Goal: Task Accomplishment & Management: Manage account settings

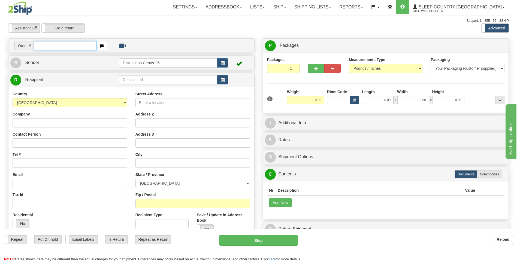
click at [55, 47] on input "text" at bounding box center [65, 45] width 62 height 9
type input "9000I095130"
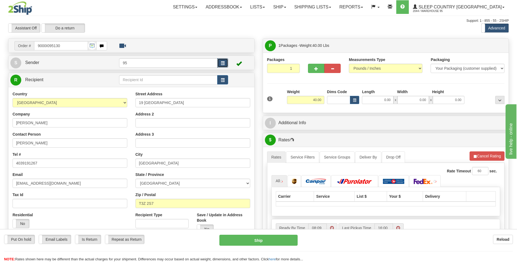
click at [219, 65] on button "button" at bounding box center [222, 62] width 11 height 9
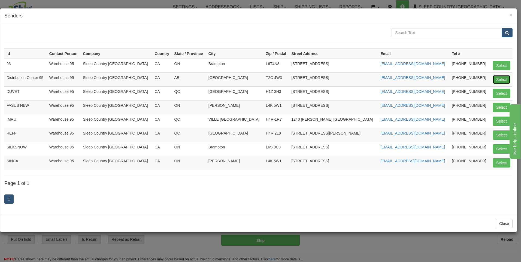
click at [503, 78] on button "Select" at bounding box center [502, 79] width 18 height 9
type input "Distribution Center 95"
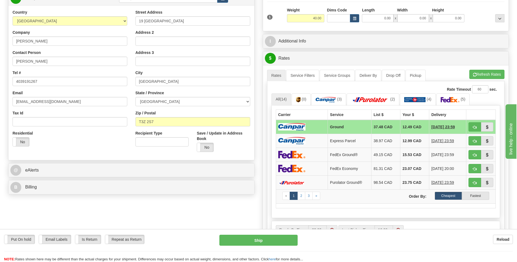
scroll to position [55, 0]
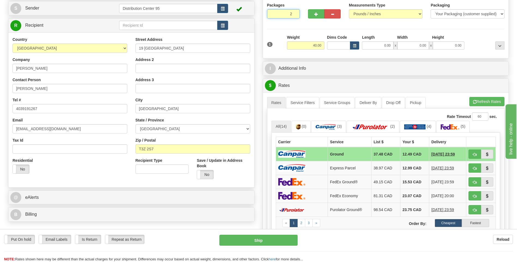
type input "2"
radio input "true"
click at [295, 12] on input "2" at bounding box center [283, 13] width 33 height 9
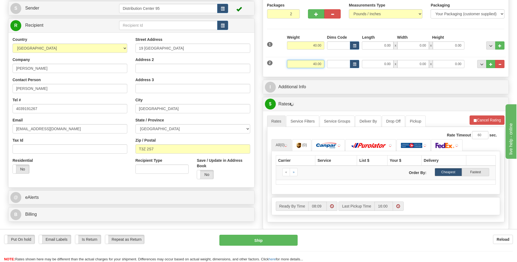
click at [322, 63] on input "40.00" at bounding box center [305, 64] width 37 height 8
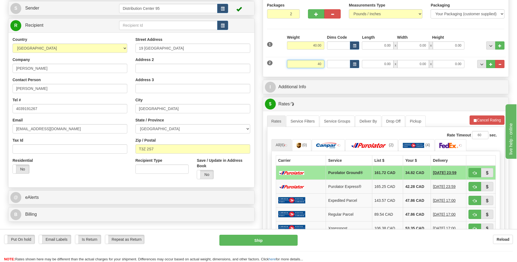
type input "4"
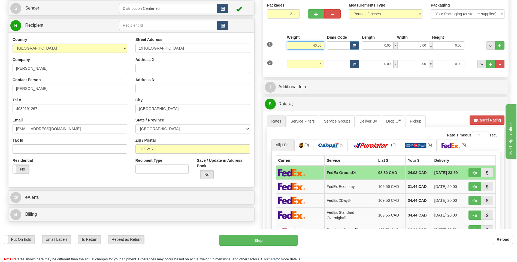
type input "5.00"
click at [321, 47] on input "40.00" at bounding box center [305, 45] width 37 height 8
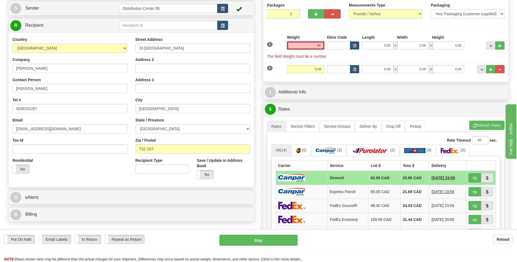
type input "4"
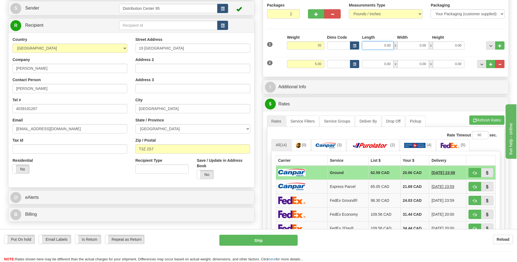
click at [384, 44] on input "0.00" at bounding box center [378, 45] width 32 height 8
type input "35.00"
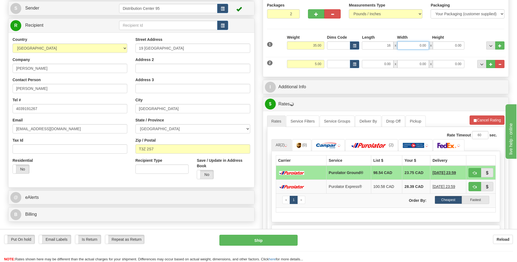
type input "16.00"
click at [405, 49] on input "0.00" at bounding box center [414, 45] width 32 height 8
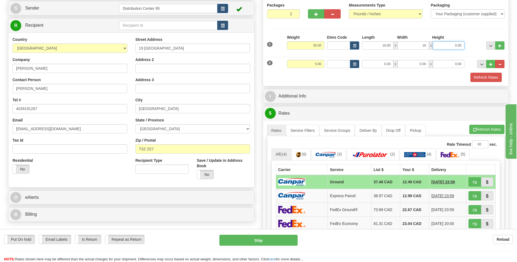
type input "16.00"
click at [445, 43] on input "0.00" at bounding box center [449, 45] width 32 height 8
click at [460, 35] on div "Height" at bounding box center [448, 38] width 35 height 7
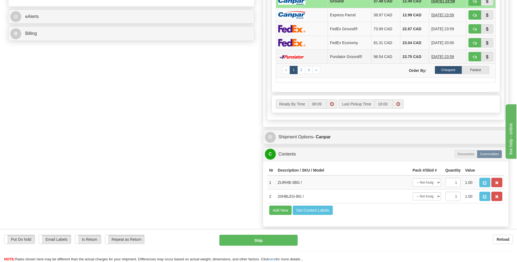
scroll to position [245, 0]
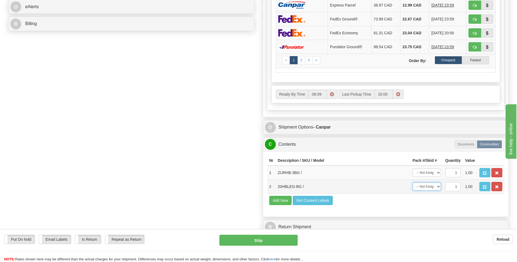
click at [438, 186] on select "-- Not Assigned -- Package 1 Package 2" at bounding box center [427, 187] width 28 height 8
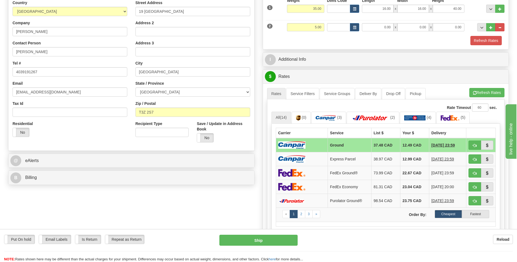
scroll to position [82, 0]
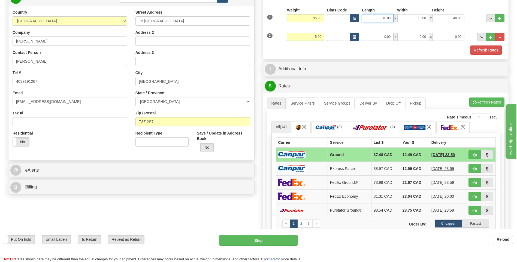
click at [390, 17] on input "16.00" at bounding box center [378, 18] width 32 height 8
click at [463, 17] on input "40.00" at bounding box center [449, 18] width 32 height 8
type input "4"
type input "61.00"
click at [426, 16] on input "16.00" at bounding box center [414, 18] width 32 height 8
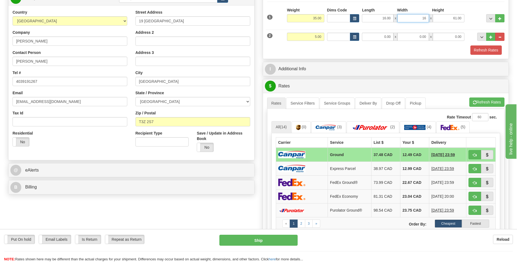
type input "1"
type input "3.00"
click at [390, 19] on input "16.00" at bounding box center [378, 18] width 32 height 8
type input "1"
type input "40.00"
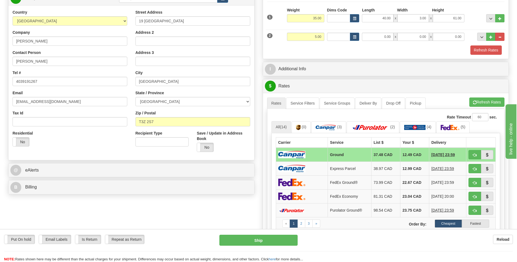
click at [353, 53] on div "Refresh Rates" at bounding box center [386, 50] width 240 height 9
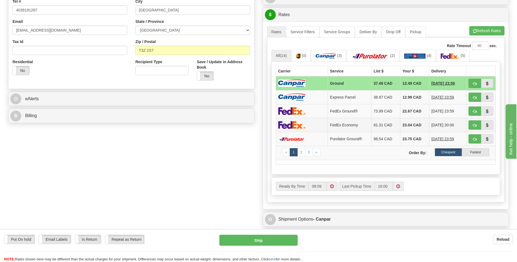
scroll to position [245, 0]
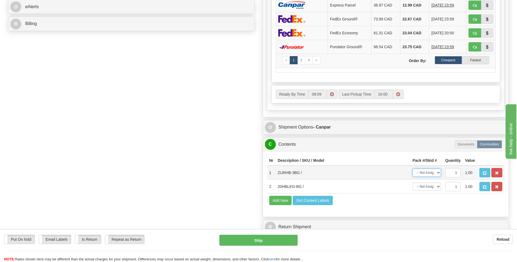
click at [426, 171] on select "-- Not Assigned -- Package 1 Package 2" at bounding box center [427, 173] width 28 height 8
select select "0"
click at [413, 169] on select "-- Not Assigned -- Package 1 Package 2" at bounding box center [427, 173] width 28 height 8
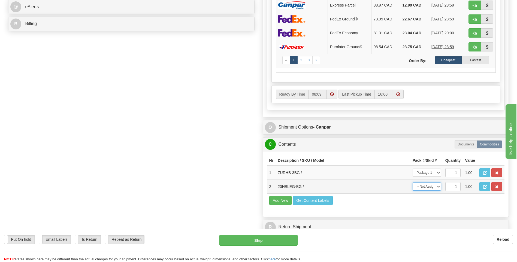
click at [433, 188] on select "-- Not Assigned -- Package 1 Package 2" at bounding box center [427, 187] width 28 height 8
select select "1"
click at [413, 183] on select "-- Not Assigned -- Package 1 Package 2" at bounding box center [427, 187] width 28 height 8
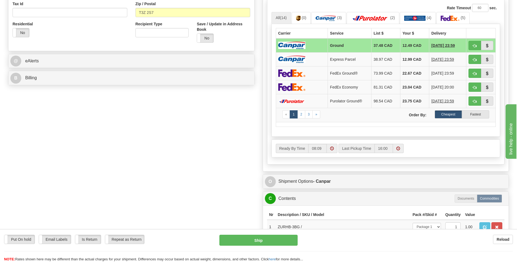
scroll to position [191, 0]
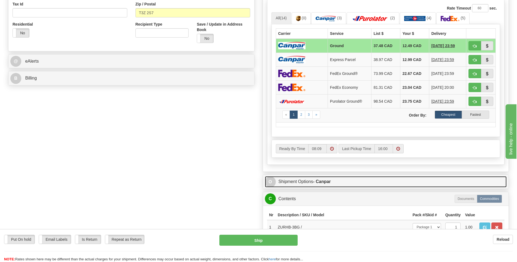
click at [309, 182] on link "O Shipment Options - Canpar" at bounding box center [386, 181] width 242 height 11
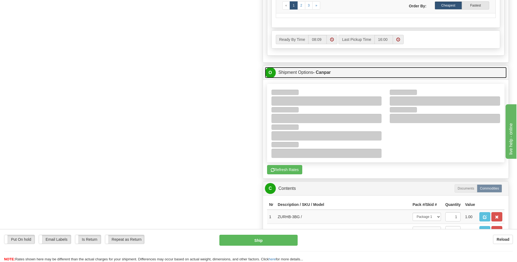
scroll to position [245, 0]
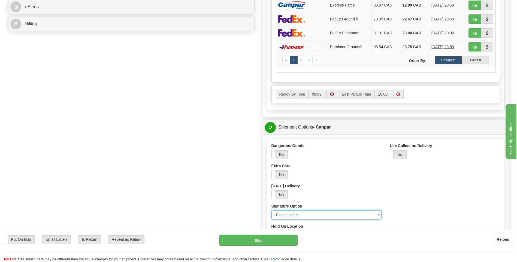
click at [294, 214] on select "Please select No Signature Required Signature Required Adult Signature" at bounding box center [327, 214] width 110 height 9
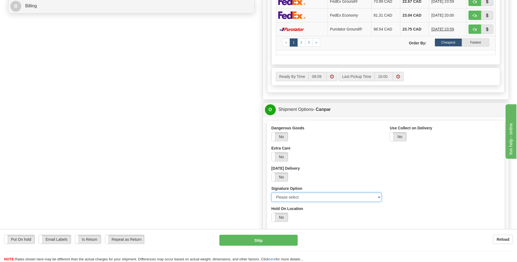
scroll to position [273, 0]
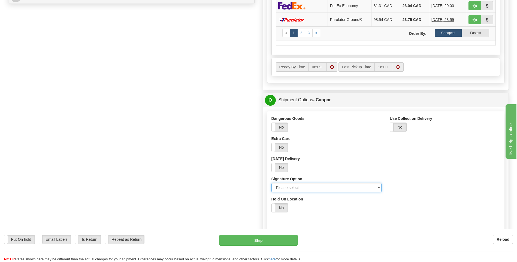
click at [303, 187] on select "Please select No Signature Required Signature Required Adult Signature" at bounding box center [327, 187] width 110 height 9
select select "2"
click at [272, 183] on select "Please select No Signature Required Signature Required Adult Signature" at bounding box center [327, 187] width 110 height 9
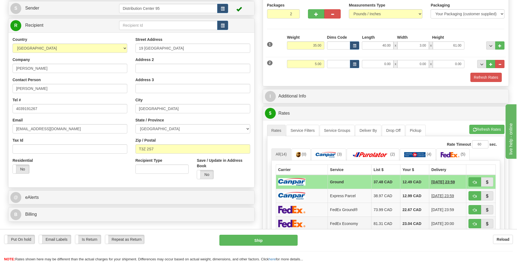
scroll to position [27, 0]
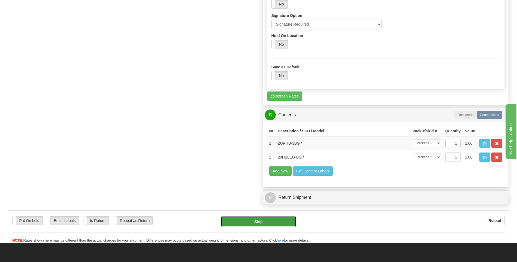
click at [268, 225] on button "Ship" at bounding box center [258, 221] width 75 height 11
type input "1"
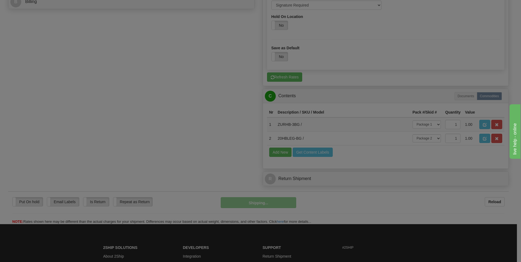
scroll to position [249, 0]
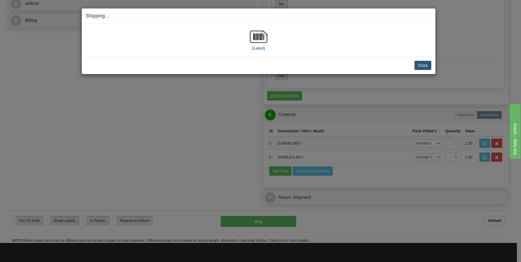
click at [251, 49] on div "[Label]" at bounding box center [258, 40] width 17 height 24
click at [254, 48] on label "[Label]" at bounding box center [258, 48] width 13 height 5
click at [430, 67] on button "Close" at bounding box center [423, 65] width 17 height 9
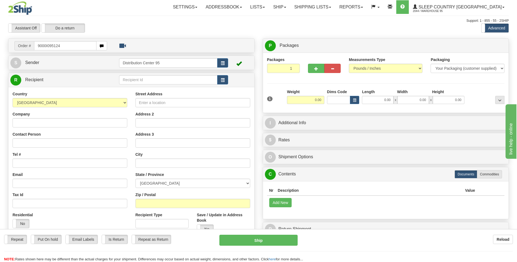
type input "9000I095124"
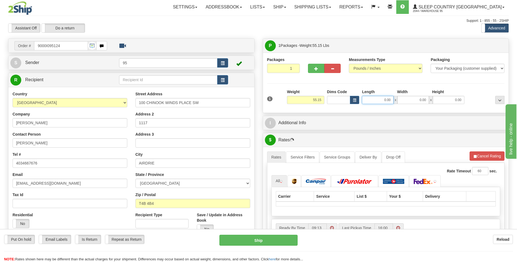
click at [373, 103] on input "0.00" at bounding box center [378, 100] width 32 height 8
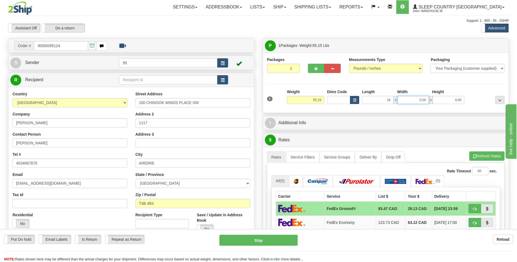
type input "16.00"
click at [402, 99] on input "0.00" at bounding box center [414, 100] width 32 height 8
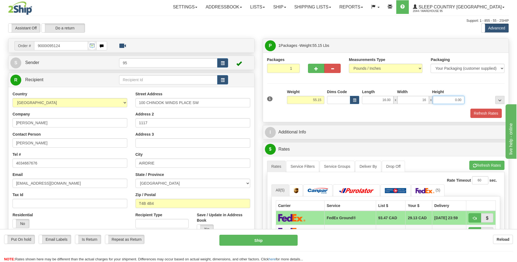
type input "16.00"
click at [437, 101] on input "0.00" at bounding box center [449, 100] width 32 height 8
type input "41.00"
click at [462, 87] on div "Packages 1 1 Measurements Type" at bounding box center [386, 87] width 238 height 61
click at [226, 62] on button "button" at bounding box center [222, 62] width 11 height 9
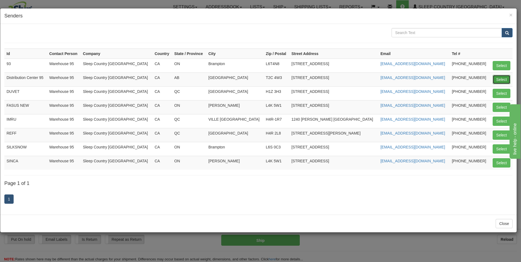
click at [496, 79] on button "Select" at bounding box center [502, 79] width 18 height 9
type input "Distribution Center 95"
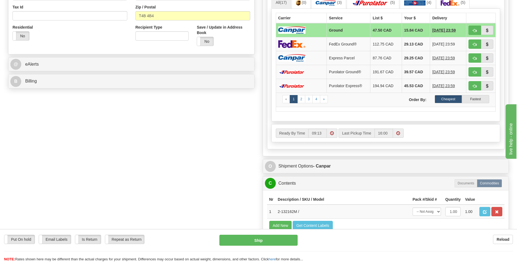
scroll to position [218, 0]
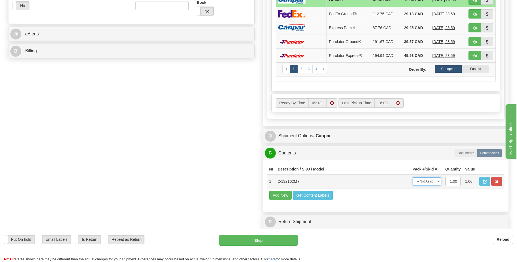
click at [431, 184] on select "-- Not Assigned -- Package 1" at bounding box center [427, 181] width 28 height 8
select select "0"
click at [413, 177] on select "-- Not Assigned -- Package 1" at bounding box center [427, 181] width 28 height 8
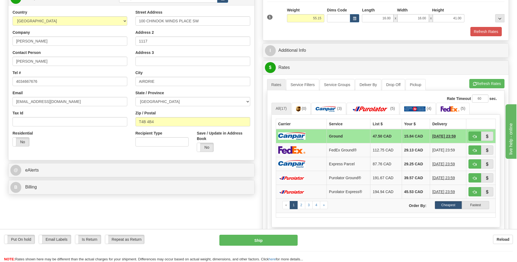
scroll to position [191, 0]
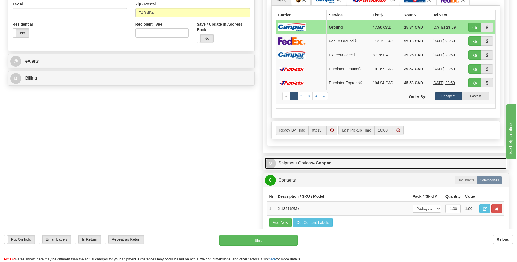
click at [325, 161] on strong "- Canpar" at bounding box center [322, 163] width 18 height 5
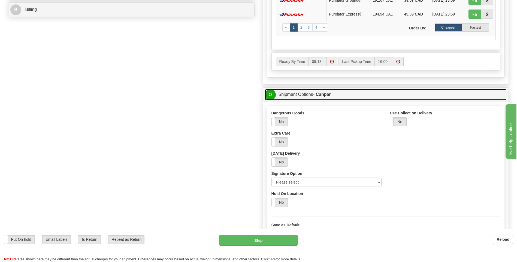
scroll to position [273, 0]
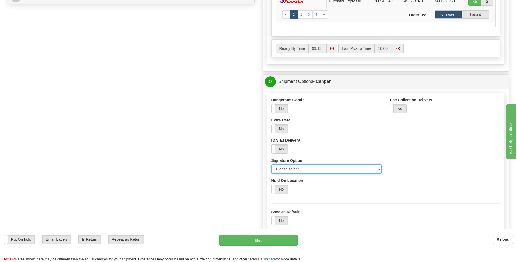
click at [299, 170] on select "Please select No Signature Required Signature Required Adult Signature" at bounding box center [327, 169] width 110 height 9
select select "2"
click at [272, 165] on select "Please select No Signature Required Signature Required Adult Signature" at bounding box center [327, 169] width 110 height 9
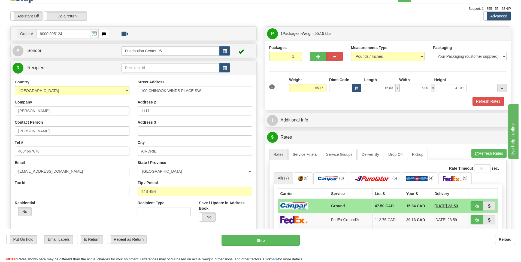
scroll to position [0, 0]
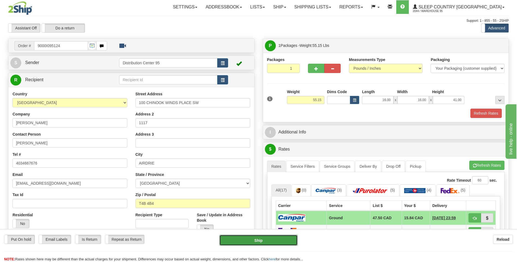
click at [244, 242] on button "Ship" at bounding box center [258, 240] width 78 height 11
type input "1"
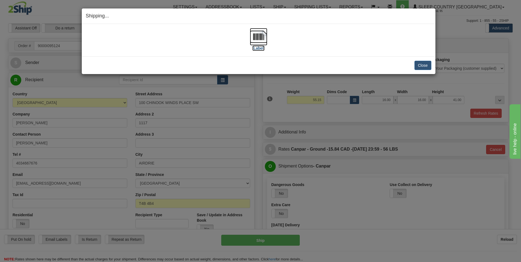
click at [263, 47] on label "[Label]" at bounding box center [258, 48] width 13 height 5
click at [420, 67] on button "Close" at bounding box center [423, 65] width 17 height 9
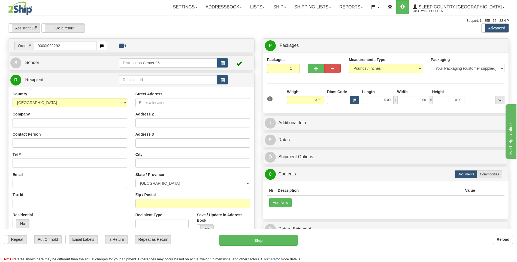
type input "9000I092292"
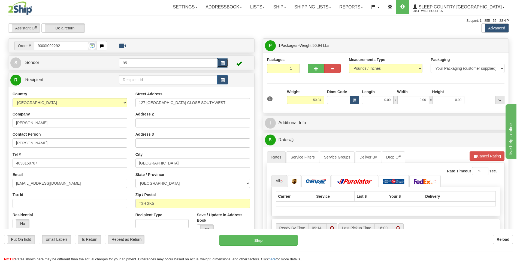
click at [225, 58] on button "button" at bounding box center [222, 62] width 11 height 9
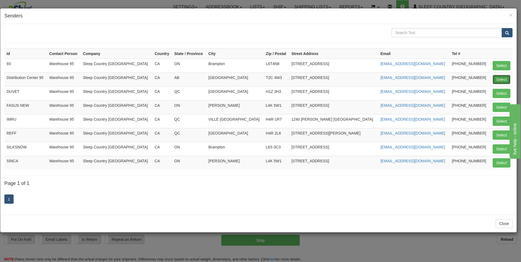
click at [501, 77] on button "Select" at bounding box center [502, 79] width 18 height 9
type input "Distribution Center 95"
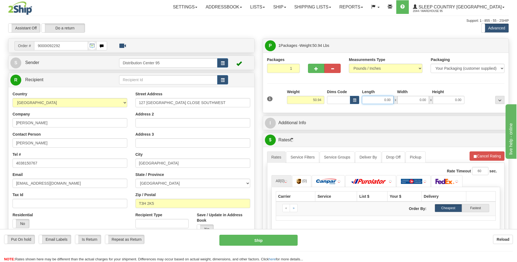
click at [368, 102] on input "0.00" at bounding box center [378, 100] width 32 height 8
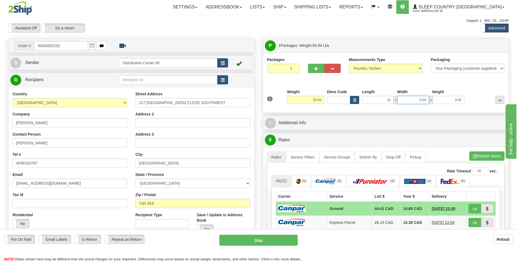
type input "16.00"
click at [411, 97] on input "0.00" at bounding box center [414, 100] width 32 height 8
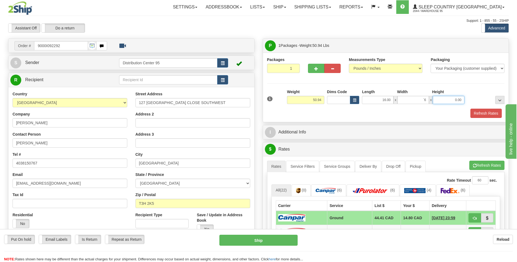
type input "0.00"
click at [438, 100] on input "0.00" at bounding box center [449, 100] width 32 height 8
type input "0.00"
click at [427, 100] on input "0.00" at bounding box center [414, 100] width 32 height 8
type input "16.00"
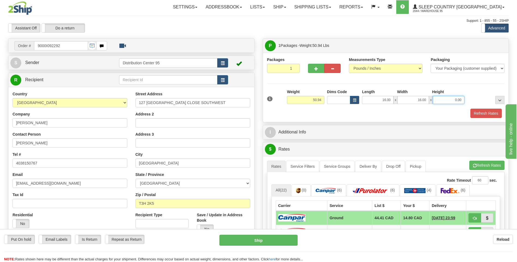
click at [443, 102] on input "0.00" at bounding box center [449, 100] width 32 height 8
type input "41.00"
click at [459, 90] on div "Height" at bounding box center [448, 92] width 35 height 7
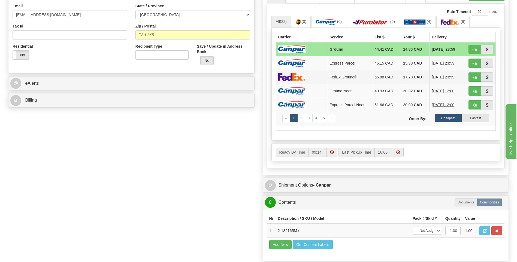
scroll to position [273, 0]
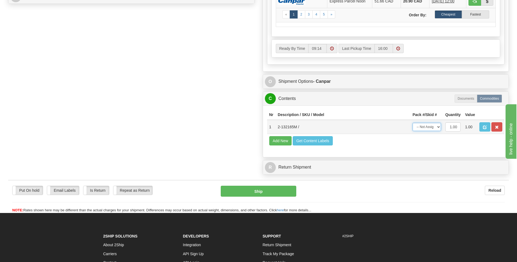
click at [425, 127] on select "-- Not Assigned -- Package 1" at bounding box center [427, 127] width 28 height 8
select select "0"
click at [413, 123] on select "-- Not Assigned -- Package 1" at bounding box center [427, 127] width 28 height 8
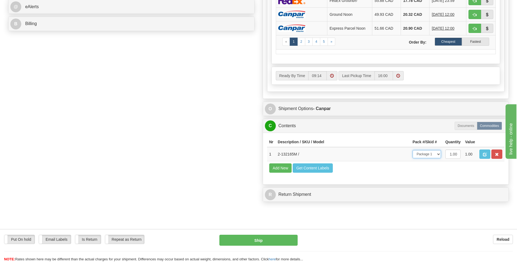
scroll to position [191, 0]
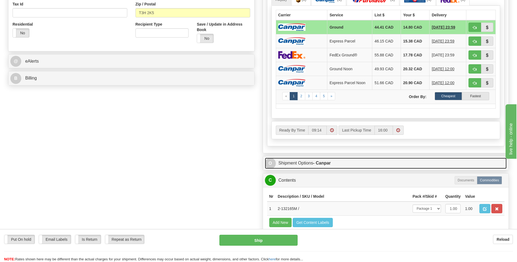
click at [314, 161] on strong "- Canpar" at bounding box center [322, 163] width 18 height 5
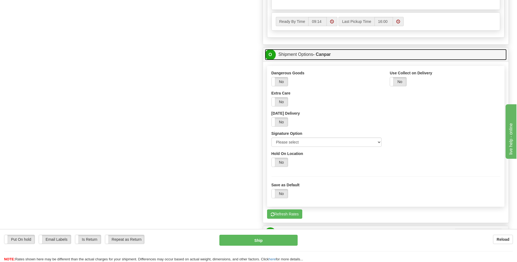
scroll to position [300, 0]
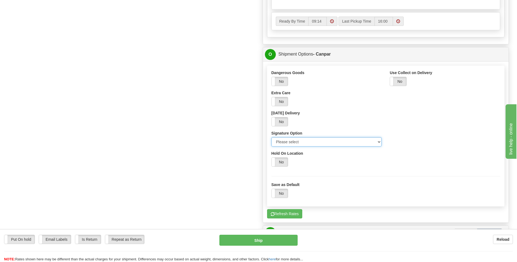
click at [305, 145] on select "Please select No Signature Required Signature Required Adult Signature" at bounding box center [327, 141] width 110 height 9
select select "2"
click at [272, 137] on select "Please select No Signature Required Signature Required Adult Signature" at bounding box center [327, 141] width 110 height 9
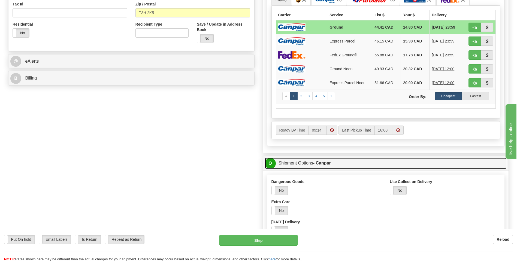
click at [300, 164] on link "O Shipment Options - Canpar" at bounding box center [386, 163] width 242 height 11
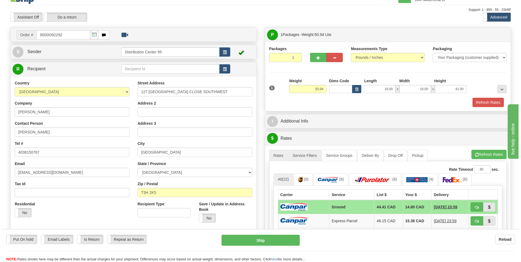
scroll to position [0, 0]
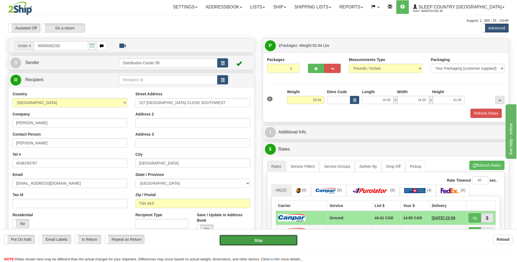
click at [255, 241] on button "Ship" at bounding box center [258, 240] width 78 height 11
type input "1"
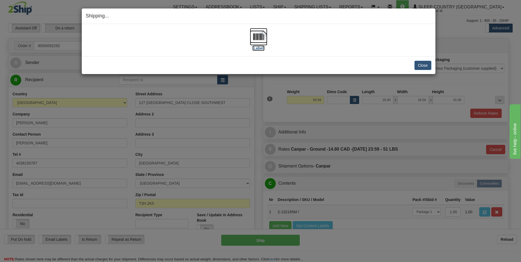
click at [256, 48] on label "[Label]" at bounding box center [258, 48] width 13 height 5
click at [421, 68] on button "Close" at bounding box center [423, 65] width 17 height 9
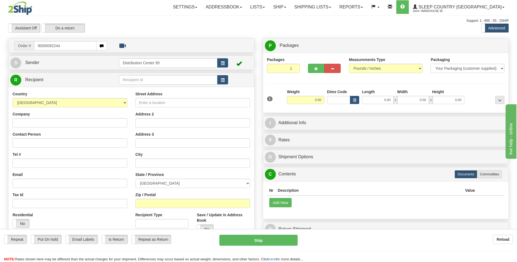
type input "9000I092244"
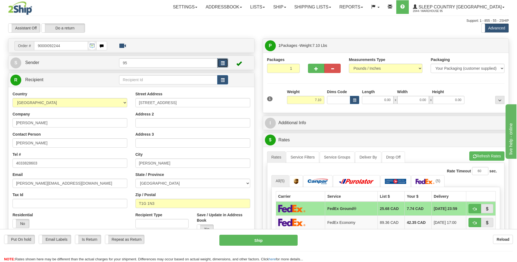
click at [221, 66] on button "button" at bounding box center [222, 62] width 11 height 9
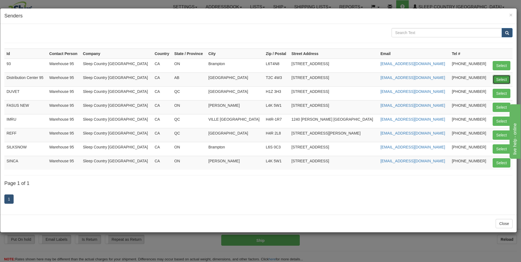
click at [495, 78] on button "Select" at bounding box center [502, 79] width 18 height 9
type input "Distribution Center 95"
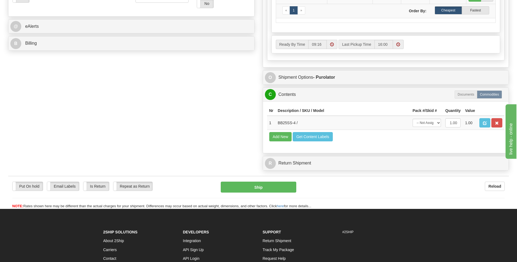
scroll to position [245, 0]
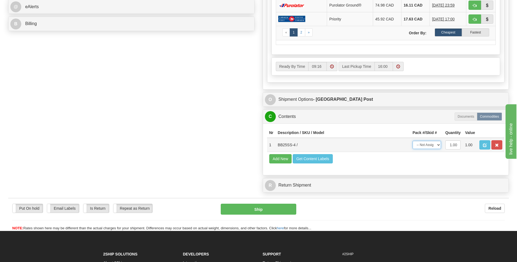
click at [428, 146] on select "-- Not Assigned -- Package 1" at bounding box center [427, 145] width 28 height 8
select select "0"
click at [413, 141] on select "-- Not Assigned -- Package 1" at bounding box center [427, 145] width 28 height 8
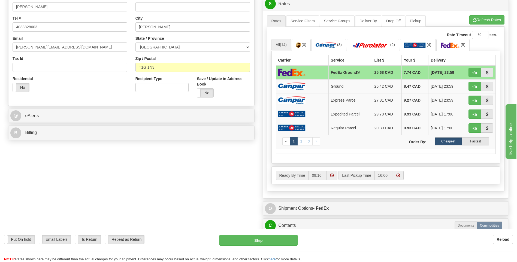
scroll to position [109, 0]
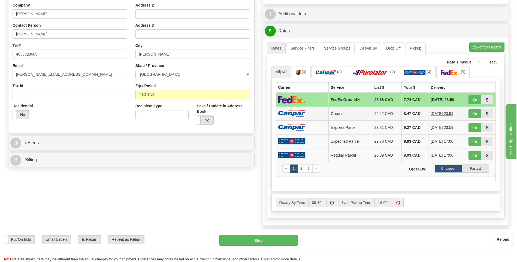
click at [338, 115] on td "Ground" at bounding box center [351, 114] width 44 height 14
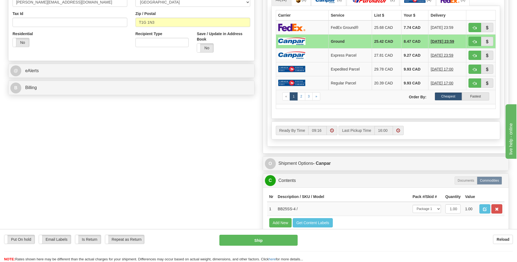
scroll to position [191, 0]
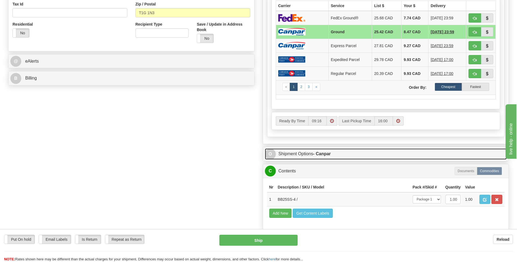
click at [320, 154] on strong "- Canpar" at bounding box center [322, 154] width 18 height 5
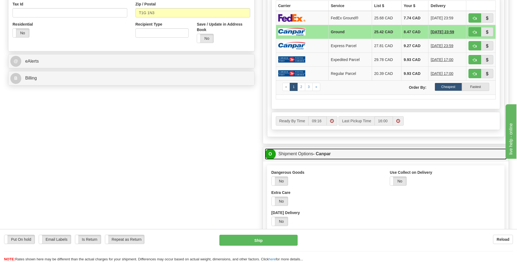
scroll to position [218, 0]
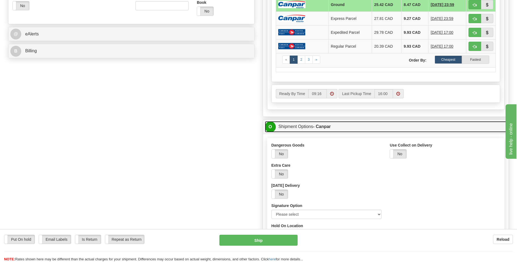
click at [314, 126] on link "O Shipment Options - Canpar" at bounding box center [386, 126] width 242 height 11
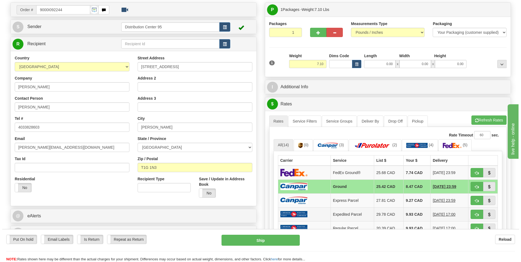
scroll to position [27, 0]
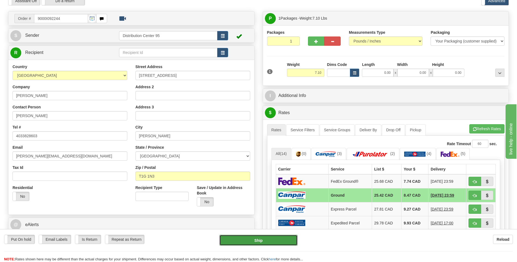
click at [239, 236] on button "Ship" at bounding box center [258, 240] width 78 height 11
type input "1"
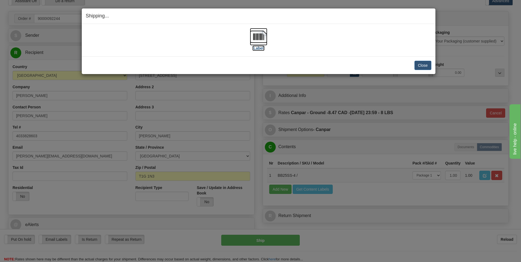
click at [257, 44] on img at bounding box center [258, 36] width 17 height 17
click at [416, 65] on button "Close" at bounding box center [423, 65] width 17 height 9
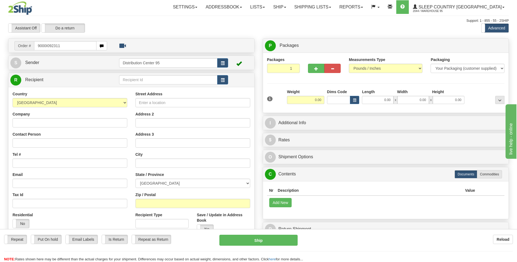
type input "9000I092311"
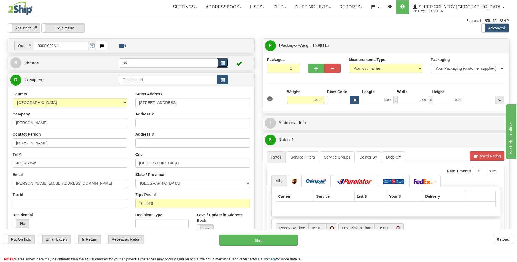
click at [225, 64] on button "button" at bounding box center [222, 62] width 11 height 9
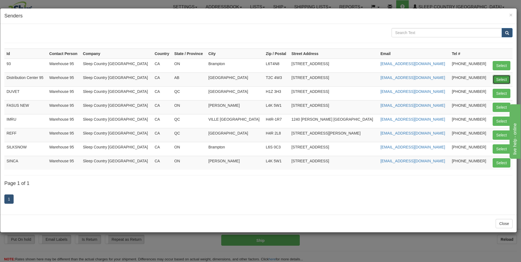
click at [497, 77] on button "Select" at bounding box center [502, 79] width 18 height 9
type input "Distribution Center 95"
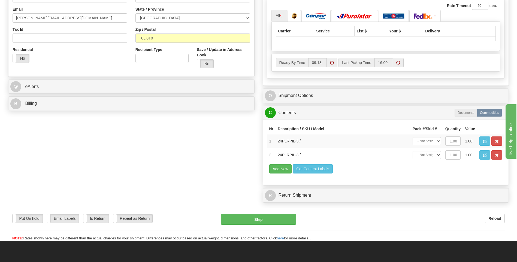
scroll to position [164, 0]
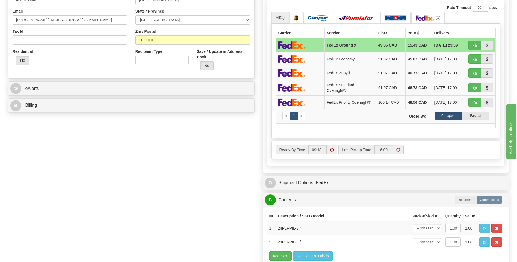
click at [423, 144] on div "Ready By Time 09:18 Last Pickup Time 16:00" at bounding box center [386, 149] width 228 height 17
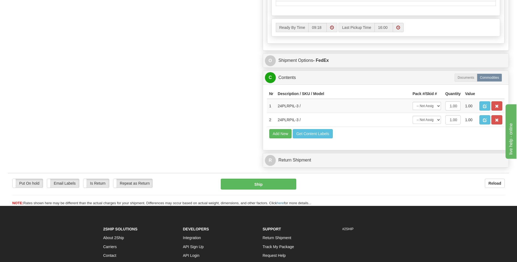
scroll to position [300, 0]
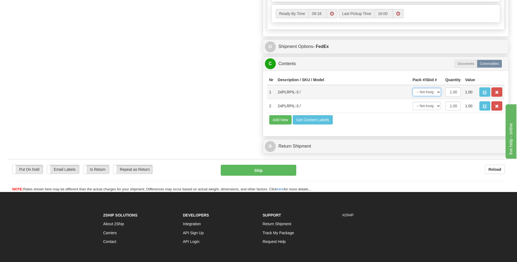
click at [428, 93] on select "-- Not Assigned -- Package 1" at bounding box center [427, 92] width 28 height 8
select select "0"
click at [413, 88] on select "-- Not Assigned -- Package 1" at bounding box center [427, 92] width 28 height 8
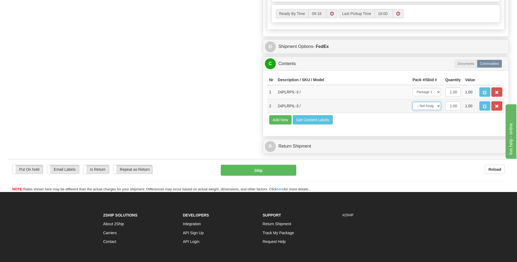
drag, startPoint x: 429, startPoint y: 106, endPoint x: 429, endPoint y: 108, distance: 2.7
click at [429, 106] on select "-- Not Assigned -- Package 1" at bounding box center [427, 106] width 28 height 8
select select "0"
click at [413, 102] on select "-- Not Assigned -- Package 1" at bounding box center [427, 106] width 28 height 8
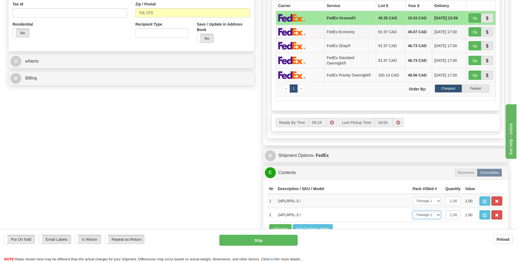
scroll to position [164, 0]
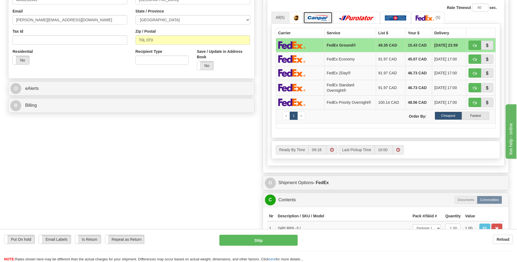
click at [321, 18] on img at bounding box center [318, 17] width 20 height 5
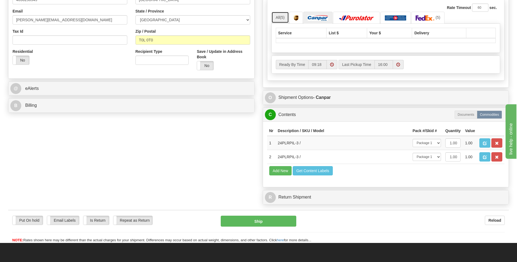
click at [286, 14] on link "All (5)" at bounding box center [281, 17] width 18 height 11
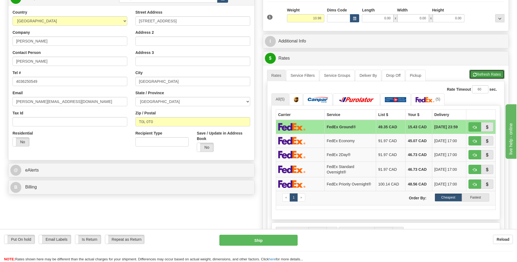
drag, startPoint x: 476, startPoint y: 73, endPoint x: 473, endPoint y: 73, distance: 3.0
click at [476, 73] on button "Refresh Rates" at bounding box center [487, 74] width 35 height 9
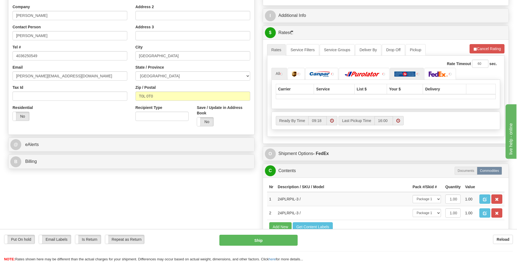
scroll to position [109, 0]
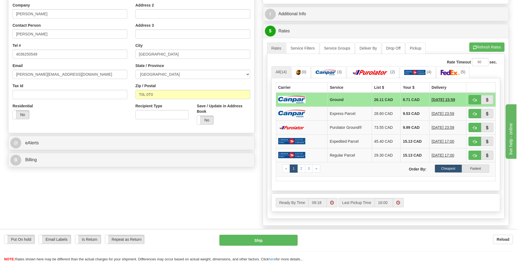
click at [316, 103] on td at bounding box center [302, 100] width 52 height 14
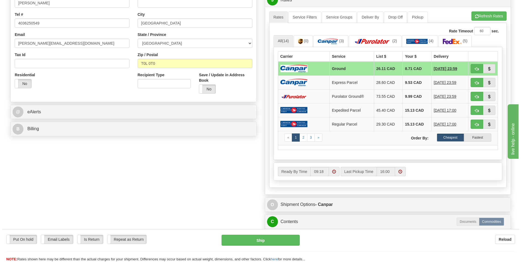
scroll to position [218, 0]
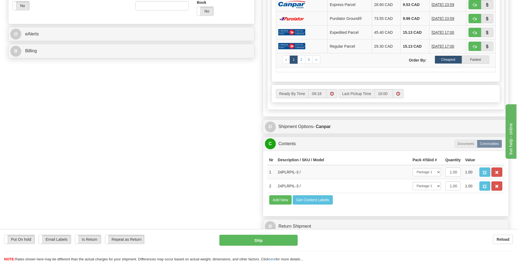
click at [274, 234] on div "Put On hold Put On hold Email Labels Email Labels Edit Is Return Is Return Repe…" at bounding box center [258, 245] width 517 height 33
click at [274, 239] on button "Ship" at bounding box center [258, 240] width 78 height 11
type input "1"
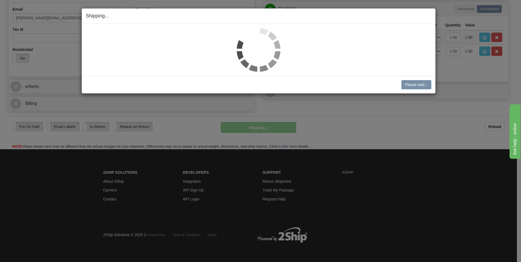
scroll to position [166, 0]
drag, startPoint x: 270, startPoint y: 230, endPoint x: 228, endPoint y: 192, distance: 56.2
click at [228, 192] on div "Shipping... Your SHIPMENT will EXPIRE in Please wait... [PERSON_NAME] Shipment …" at bounding box center [260, 131] width 521 height 262
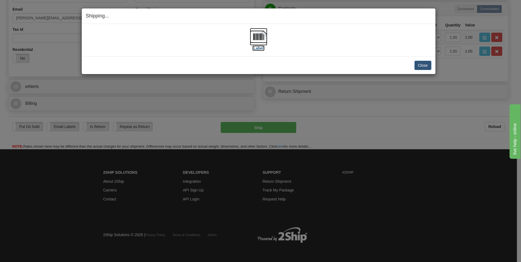
click at [258, 47] on label "[Label]" at bounding box center [258, 48] width 13 height 5
click at [426, 68] on button "Close" at bounding box center [423, 65] width 17 height 9
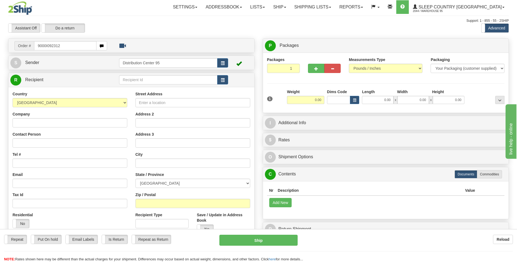
type input "9000I092312"
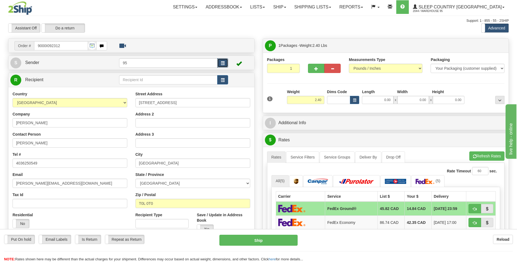
click at [225, 63] on button "button" at bounding box center [222, 62] width 11 height 9
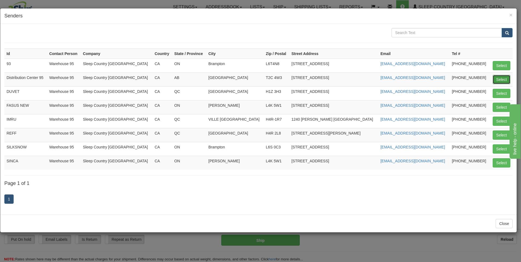
click at [499, 77] on button "Select" at bounding box center [502, 79] width 18 height 9
type input "Distribution Center 95"
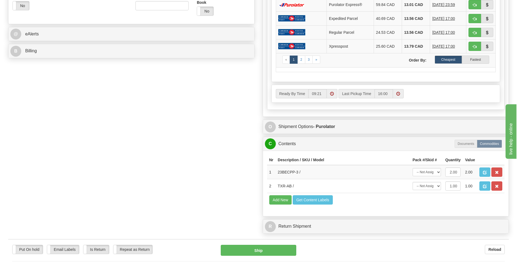
scroll to position [245, 0]
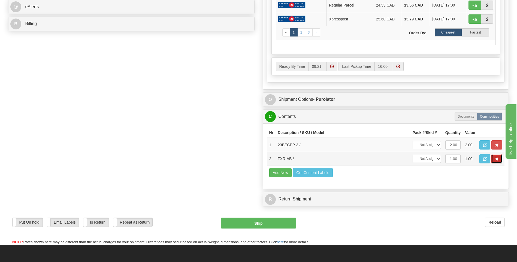
click at [495, 159] on span "button" at bounding box center [497, 160] width 4 height 4
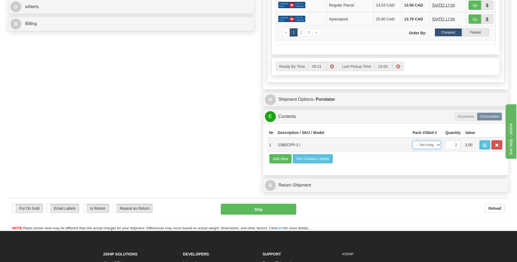
click at [415, 143] on select "-- Not Assigned -- Package 1" at bounding box center [427, 145] width 28 height 8
select select "0"
click at [413, 141] on select "-- Not Assigned -- Package 1" at bounding box center [427, 145] width 28 height 8
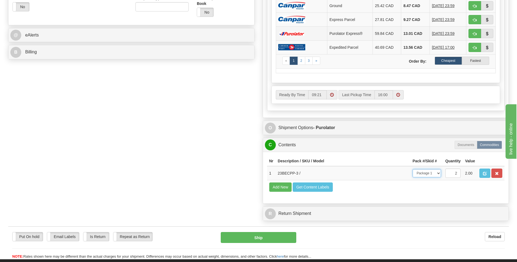
scroll to position [109, 0]
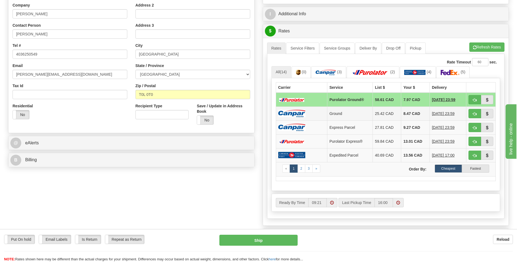
click at [318, 115] on td at bounding box center [301, 114] width 51 height 14
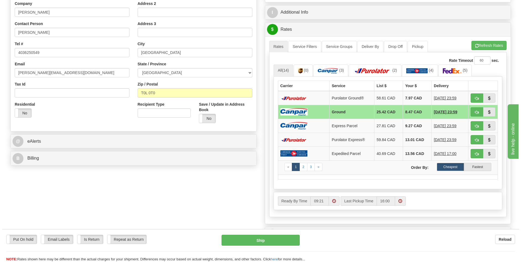
scroll to position [164, 0]
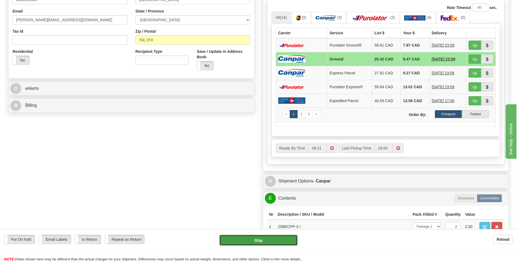
click at [254, 243] on button "Ship" at bounding box center [258, 240] width 78 height 11
type input "1"
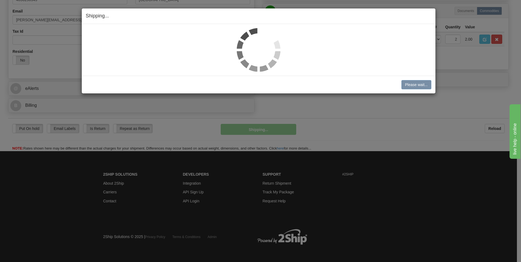
scroll to position [158, 0]
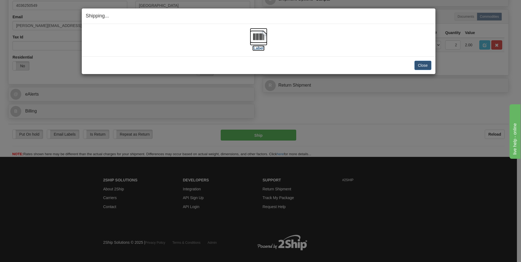
click at [255, 50] on label "[Label]" at bounding box center [258, 48] width 13 height 5
click at [419, 65] on button "Close" at bounding box center [423, 65] width 17 height 9
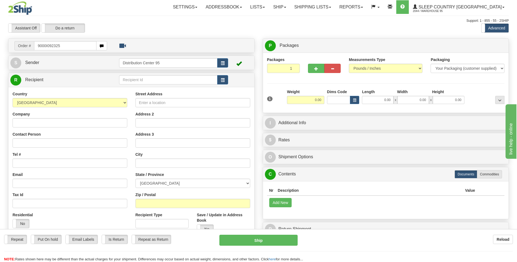
type input "9000I092325"
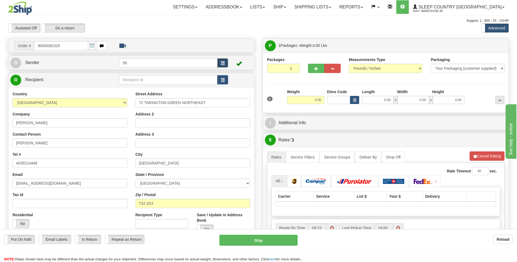
click at [221, 62] on span "button" at bounding box center [223, 64] width 4 height 4
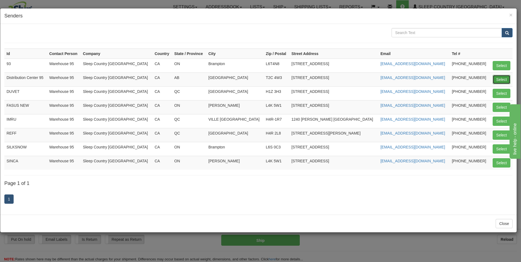
click at [505, 77] on button "Select" at bounding box center [502, 79] width 18 height 9
type input "Distribution Center 95"
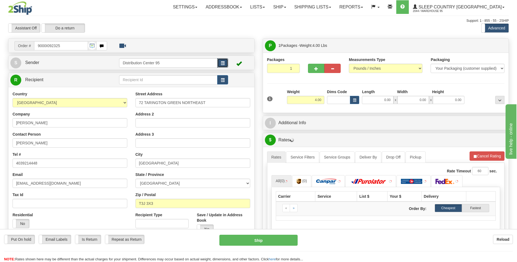
scroll to position [218, 0]
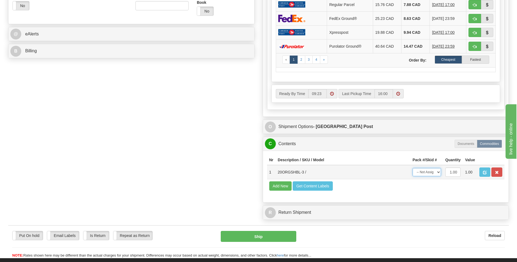
click at [435, 174] on select "-- Not Assigned -- Package 1" at bounding box center [427, 172] width 28 height 8
select select "0"
click at [413, 168] on select "-- Not Assigned -- Package 1" at bounding box center [427, 172] width 28 height 8
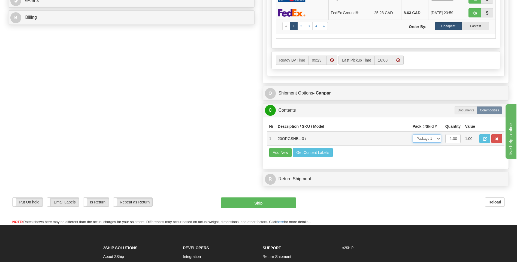
scroll to position [273, 0]
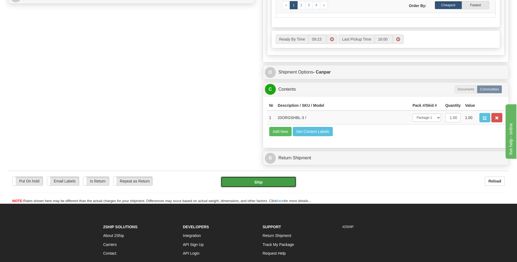
click at [254, 180] on button "Ship" at bounding box center [258, 182] width 75 height 11
type input "1"
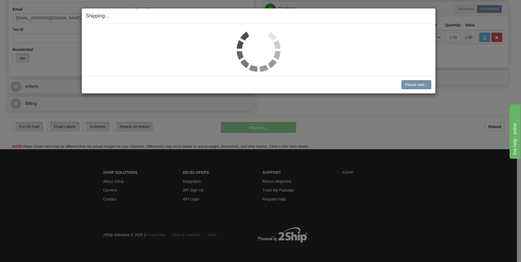
scroll to position [166, 0]
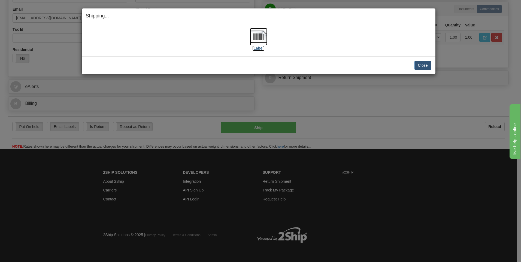
click at [260, 51] on label "[Label]" at bounding box center [258, 48] width 13 height 5
click at [426, 67] on button "Close" at bounding box center [423, 65] width 17 height 9
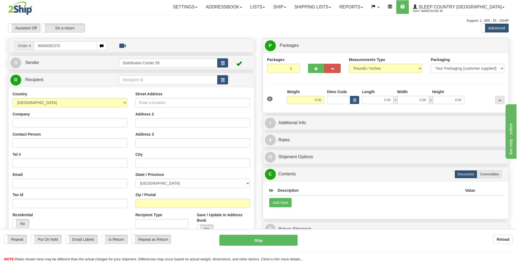
type input "9000I092370"
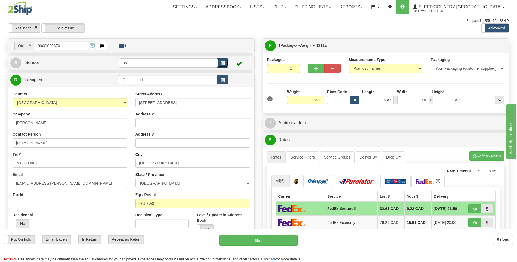
click at [225, 63] on button "button" at bounding box center [222, 62] width 11 height 9
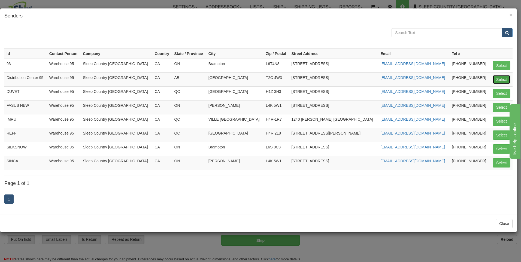
click at [507, 81] on button "Select" at bounding box center [502, 79] width 18 height 9
type input "Distribution Center 95"
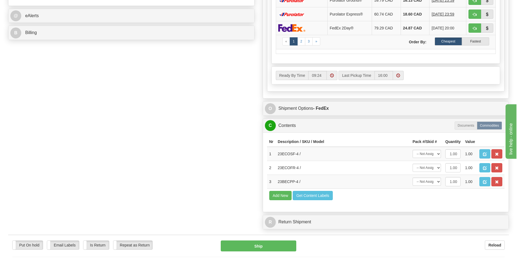
scroll to position [300, 0]
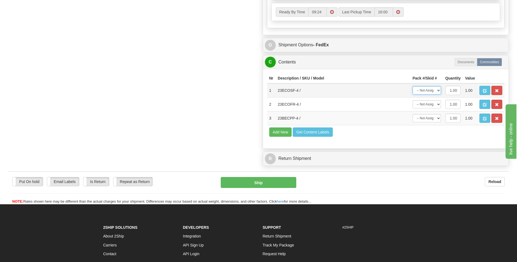
click at [428, 92] on select "-- Not Assigned -- Package 1" at bounding box center [427, 90] width 28 height 8
select select "0"
click at [413, 86] on select "-- Not Assigned -- Package 1" at bounding box center [427, 90] width 28 height 8
click at [425, 105] on select "-- Not Assigned -- Package 1" at bounding box center [427, 104] width 28 height 8
select select "0"
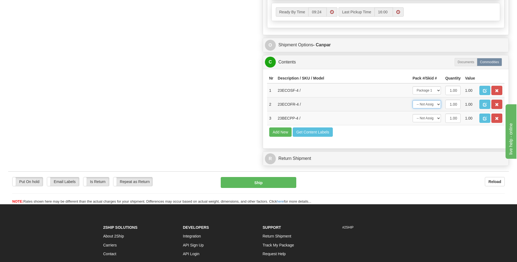
click at [413, 100] on select "-- Not Assigned -- Package 1" at bounding box center [427, 104] width 28 height 8
click at [425, 118] on select "-- Not Assigned -- Package 1" at bounding box center [427, 118] width 28 height 8
select select "0"
click at [413, 114] on select "-- Not Assigned -- Package 1" at bounding box center [427, 118] width 28 height 8
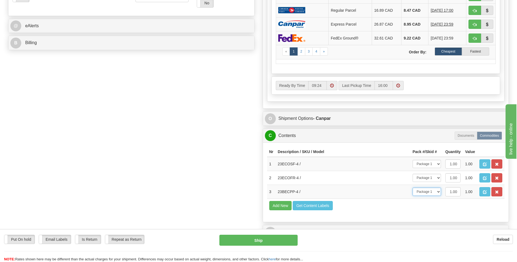
scroll to position [273, 0]
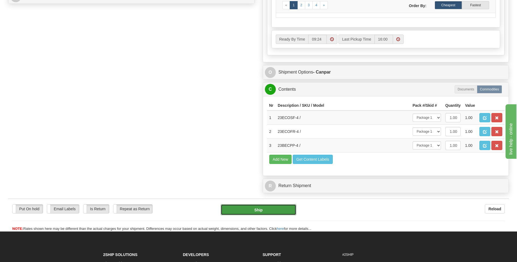
click at [267, 208] on button "Ship" at bounding box center [258, 209] width 75 height 11
type input "1"
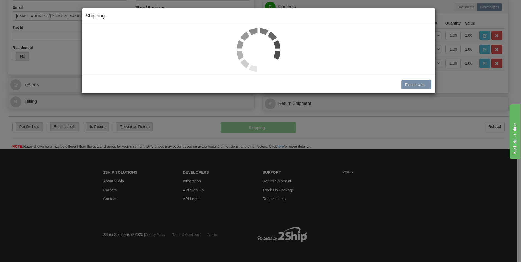
scroll to position [167, 0]
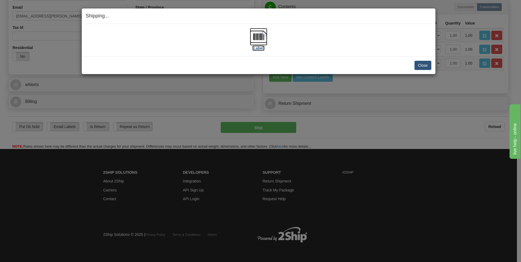
click at [259, 48] on label "[Label]" at bounding box center [258, 48] width 13 height 5
click at [428, 65] on button "Close" at bounding box center [423, 65] width 17 height 9
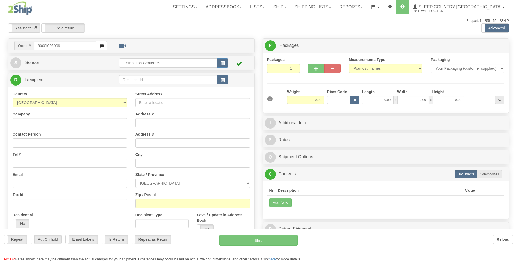
type input "9000I095008"
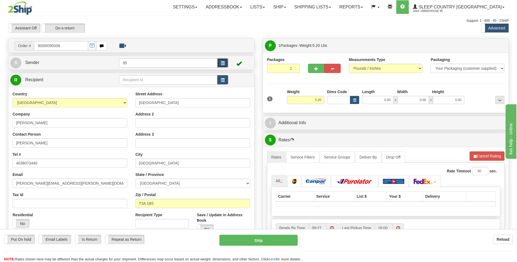
click at [224, 66] on button "button" at bounding box center [222, 62] width 11 height 9
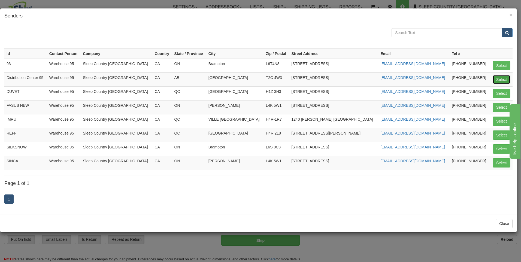
click at [500, 81] on button "Select" at bounding box center [502, 79] width 18 height 9
type input "Distribution Center 95"
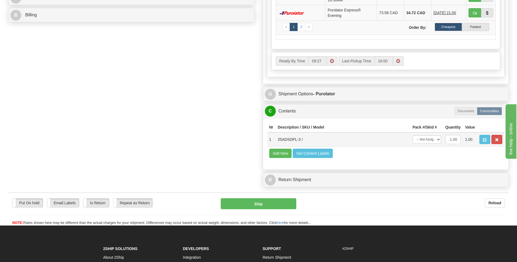
scroll to position [300, 0]
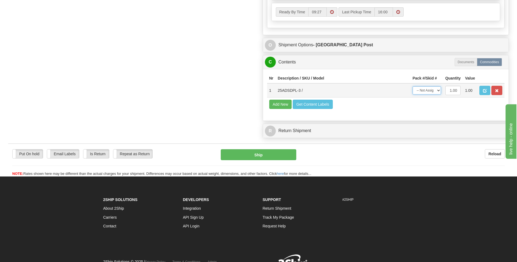
click at [426, 93] on select "-- Not Assigned -- Package 1" at bounding box center [427, 90] width 28 height 8
select select "0"
click at [413, 86] on select "-- Not Assigned -- Package 1" at bounding box center [427, 90] width 28 height 8
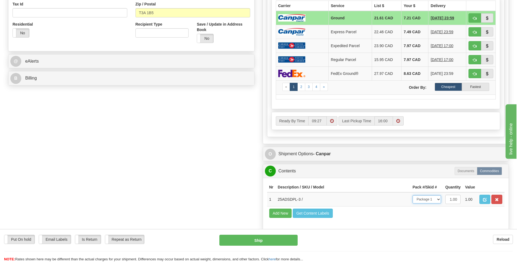
scroll to position [218, 0]
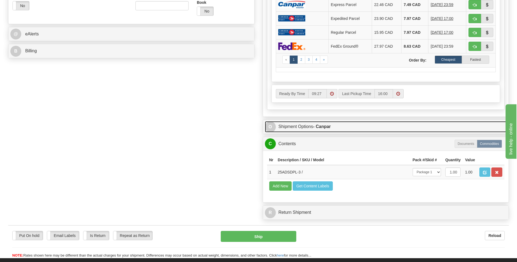
click at [317, 123] on link "O Shipment Options - Canpar" at bounding box center [386, 126] width 242 height 11
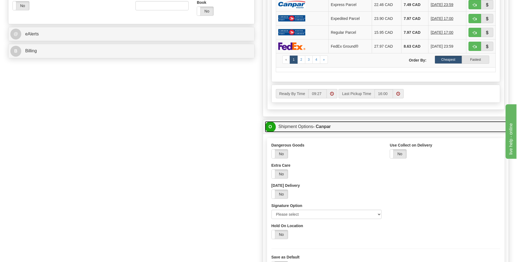
click at [317, 128] on strong "- Canpar" at bounding box center [322, 126] width 18 height 5
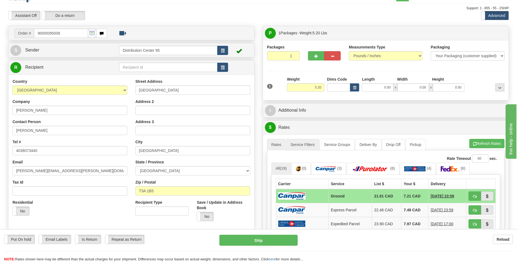
scroll to position [0, 0]
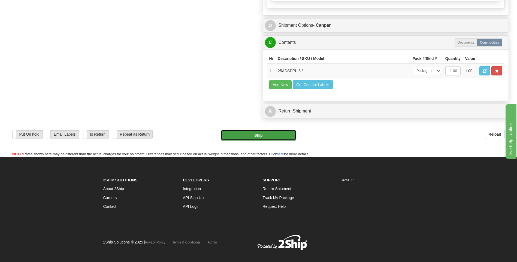
click at [267, 134] on button "Ship" at bounding box center [258, 135] width 75 height 11
type input "1"
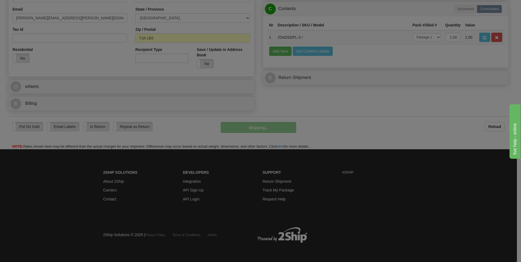
scroll to position [166, 0]
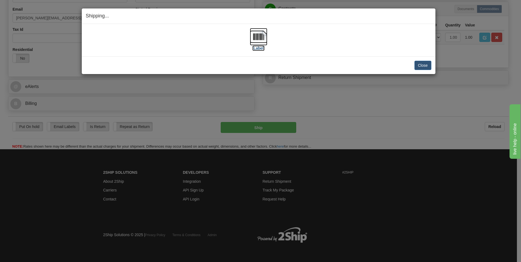
click at [256, 49] on label "[Label]" at bounding box center [258, 48] width 13 height 5
click at [419, 63] on button "Close" at bounding box center [423, 65] width 17 height 9
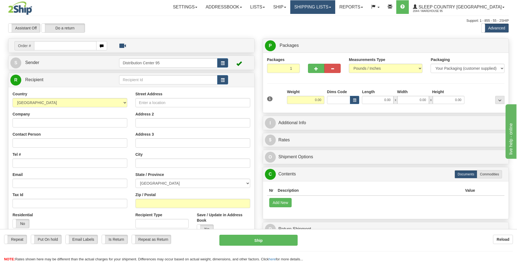
click at [335, 11] on link "Shipping lists" at bounding box center [312, 7] width 45 height 14
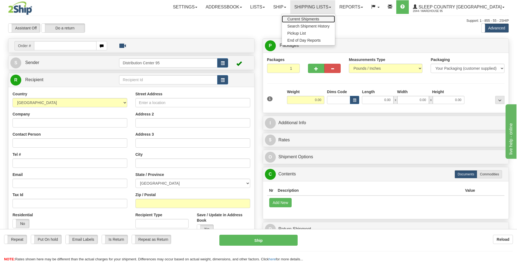
click at [319, 20] on span "Current Shipments" at bounding box center [303, 19] width 32 height 4
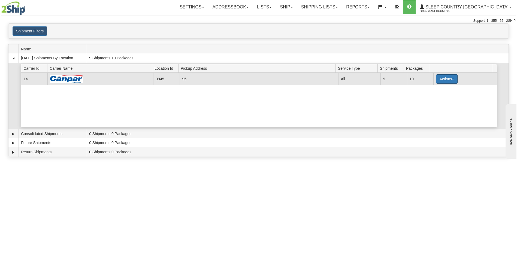
click at [452, 80] on button "Actions" at bounding box center [447, 78] width 22 height 9
click at [437, 97] on link "Close" at bounding box center [436, 96] width 44 height 7
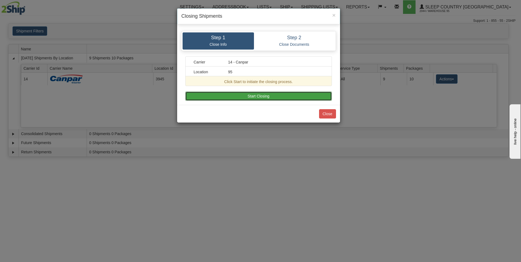
click at [221, 94] on button "Start Closing" at bounding box center [258, 96] width 147 height 9
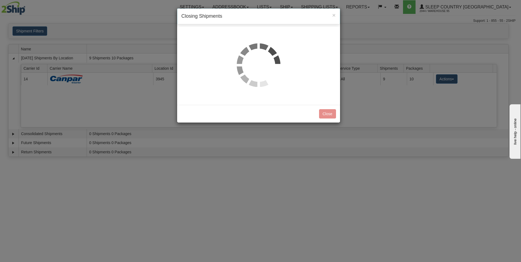
drag, startPoint x: 225, startPoint y: 63, endPoint x: 177, endPoint y: 200, distance: 145.5
click at [177, 200] on div "× Closing Shipments Step 1 Close Info Step 2 Close Documents Carrier 14 - Canpa…" at bounding box center [260, 131] width 521 height 262
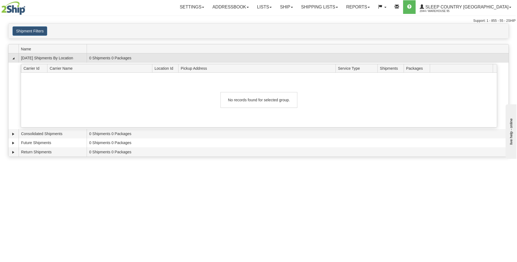
click at [65, 60] on td "[DATE] Shipments By Location" at bounding box center [53, 57] width 68 height 9
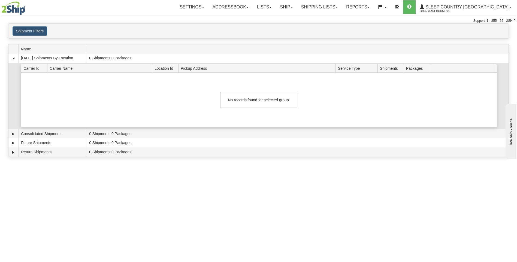
click at [247, 105] on div "No records found for selected group." at bounding box center [259, 100] width 77 height 16
click at [304, 101] on div "No records found for selected group." at bounding box center [259, 100] width 476 height 55
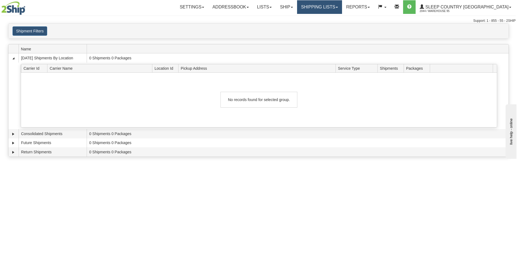
click at [342, 13] on link "Shipping lists" at bounding box center [319, 7] width 45 height 14
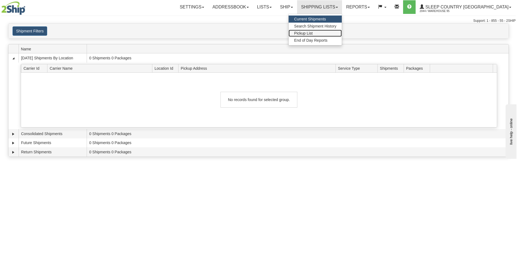
click at [342, 35] on link "Pickup List" at bounding box center [315, 33] width 53 height 7
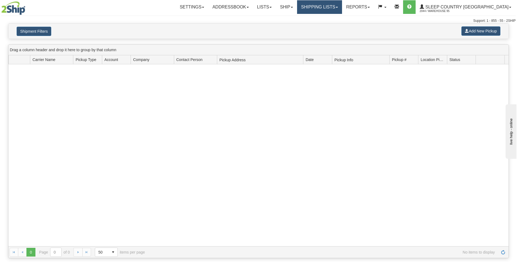
click at [342, 6] on link "Shipping lists" at bounding box center [319, 7] width 45 height 14
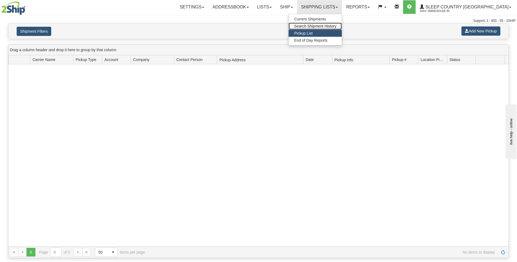
click at [336, 26] on span "Search Shipment History" at bounding box center [315, 26] width 42 height 4
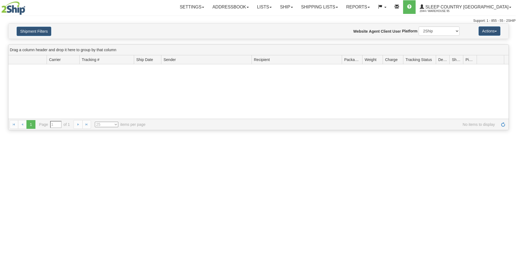
type input "From [DATE] To [DATE]"
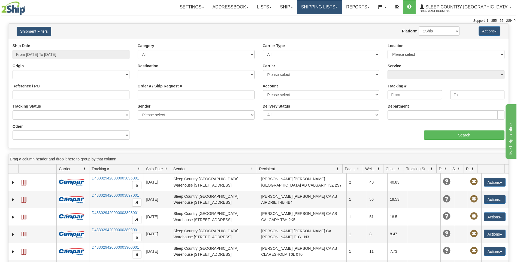
click at [342, 8] on link "Shipping lists" at bounding box center [319, 7] width 45 height 14
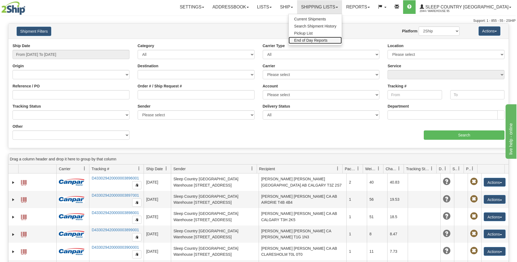
click at [327, 41] on span "End of Day Reports" at bounding box center [310, 40] width 33 height 4
